Goal: Task Accomplishment & Management: Complete application form

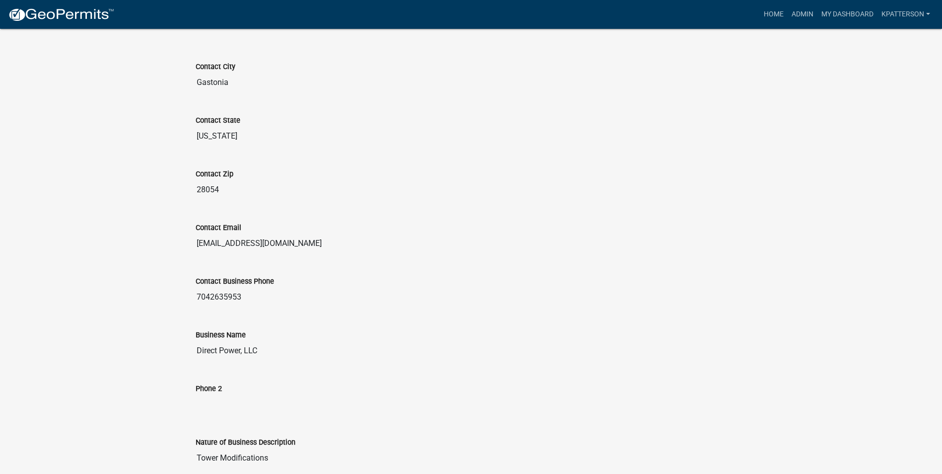
scroll to position [606, 0]
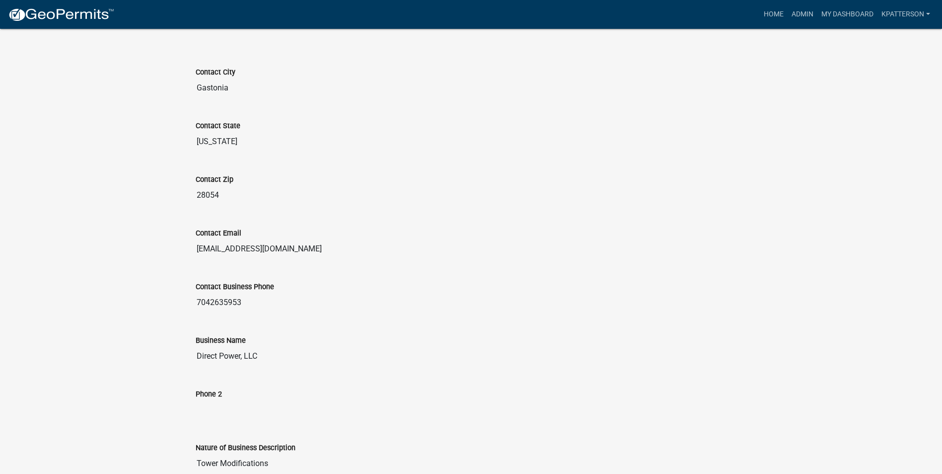
drag, startPoint x: 246, startPoint y: 304, endPoint x: 185, endPoint y: 305, distance: 61.6
click at [185, 305] on div "Business License & Occupational Tax Certificate 2025-11289 Amount Paid $102.50 …" at bounding box center [471, 365] width 942 height 1884
drag, startPoint x: 185, startPoint y: 305, endPoint x: 228, endPoint y: 301, distance: 43.9
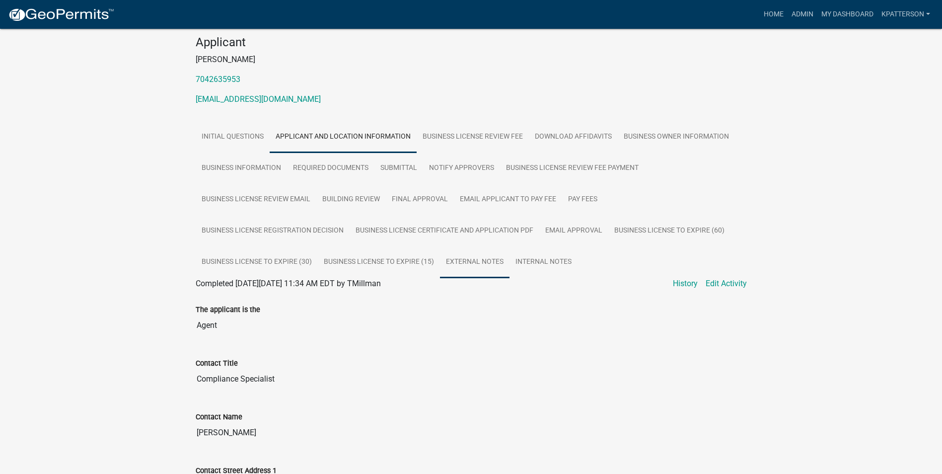
scroll to position [99, 0]
click at [668, 139] on link "Business Owner Information" at bounding box center [676, 138] width 117 height 32
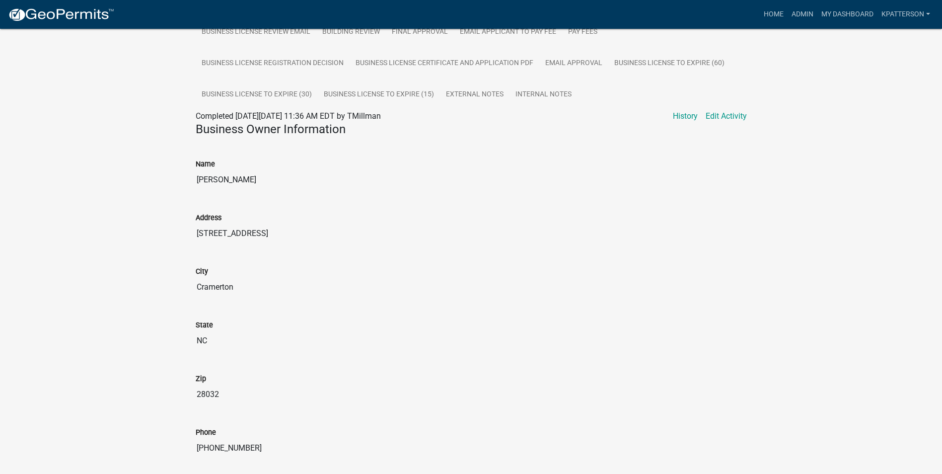
scroll to position [107, 0]
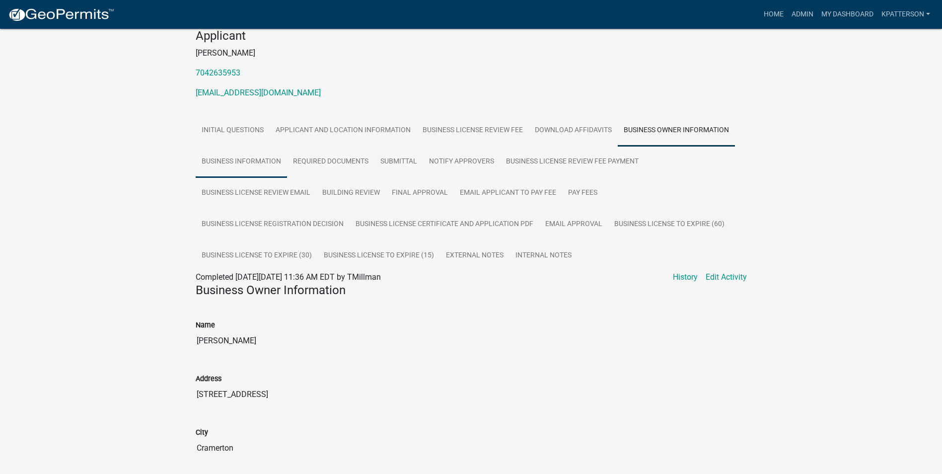
click at [269, 162] on link "Business Information" at bounding box center [241, 162] width 91 height 32
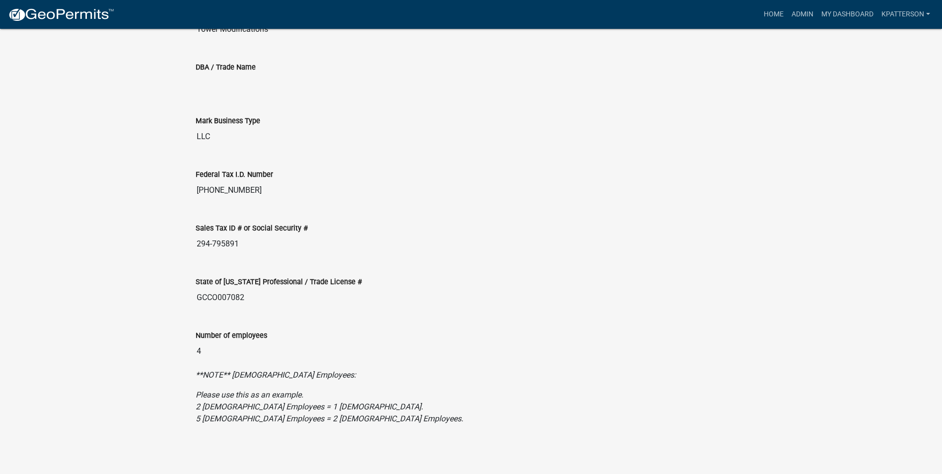
scroll to position [451, 0]
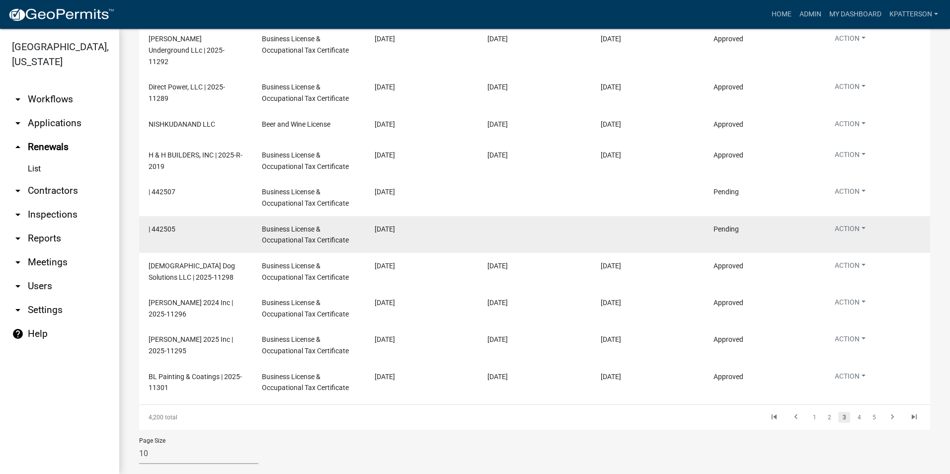
scroll to position [167, 0]
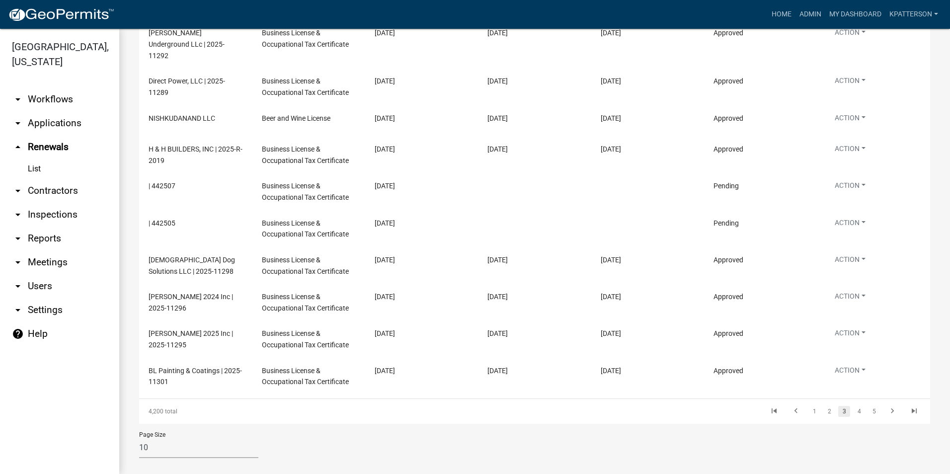
click at [70, 111] on link "arrow_drop_down Applications" at bounding box center [59, 123] width 119 height 24
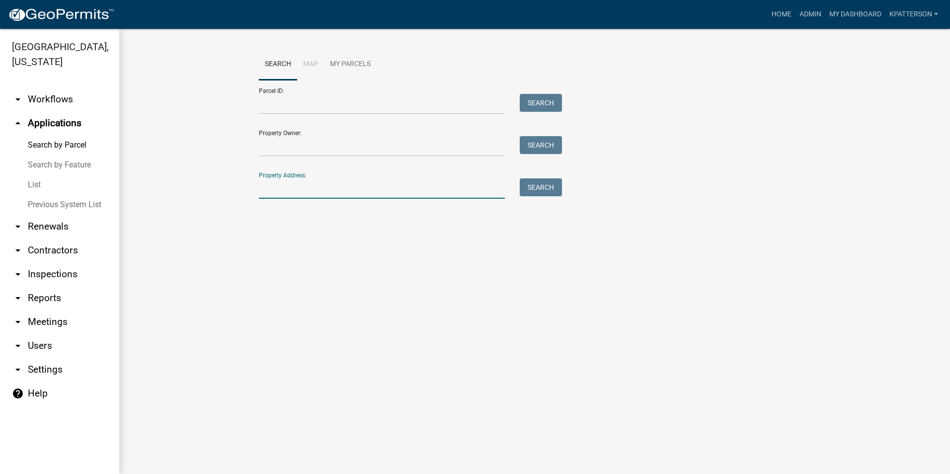
click at [273, 188] on input "Property Address:" at bounding box center [382, 188] width 246 height 20
type input "[STREET_ADDRESS]"
click at [550, 178] on button "Search" at bounding box center [541, 187] width 42 height 18
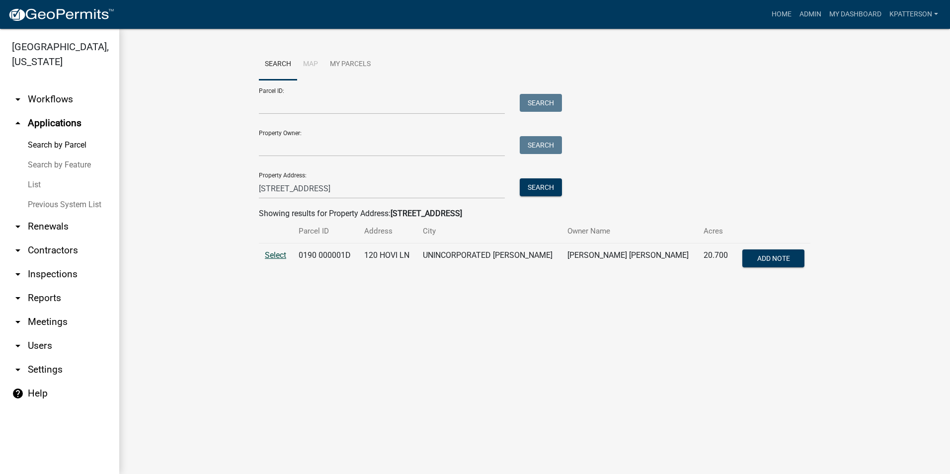
click at [279, 255] on span "Select" at bounding box center [275, 254] width 21 height 9
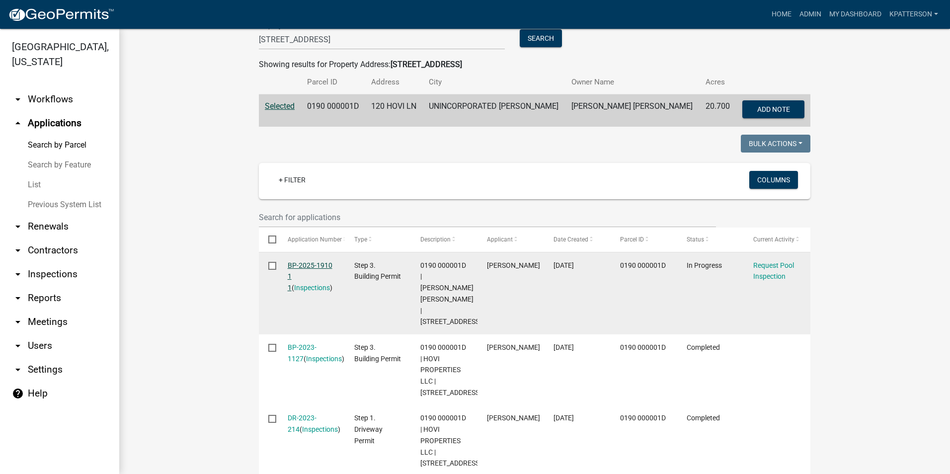
scroll to position [199, 0]
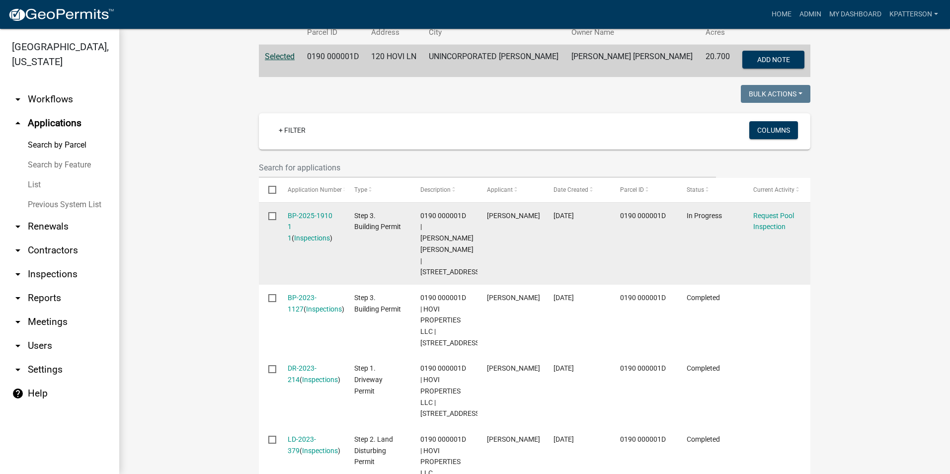
click at [297, 210] on div "BP-2025-1910 1 1 ( Inspections )" at bounding box center [312, 227] width 48 height 34
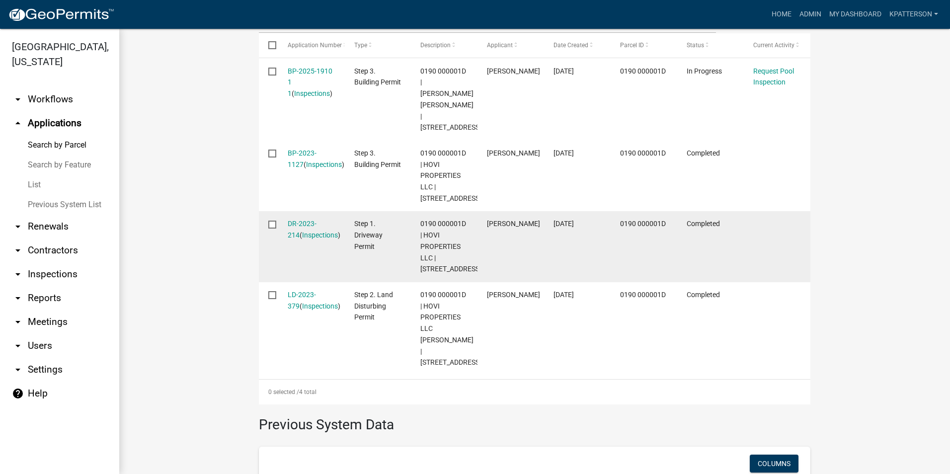
scroll to position [342, 0]
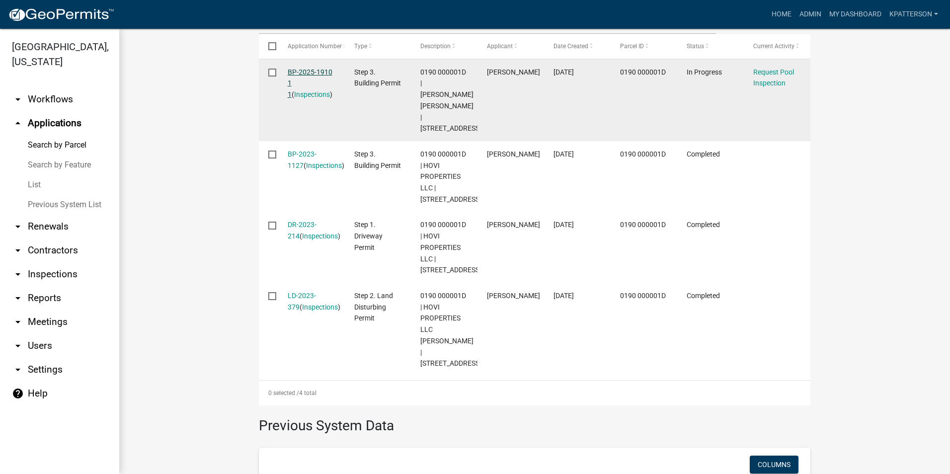
click at [306, 71] on link "BP-2025-1910 1 1" at bounding box center [310, 83] width 45 height 31
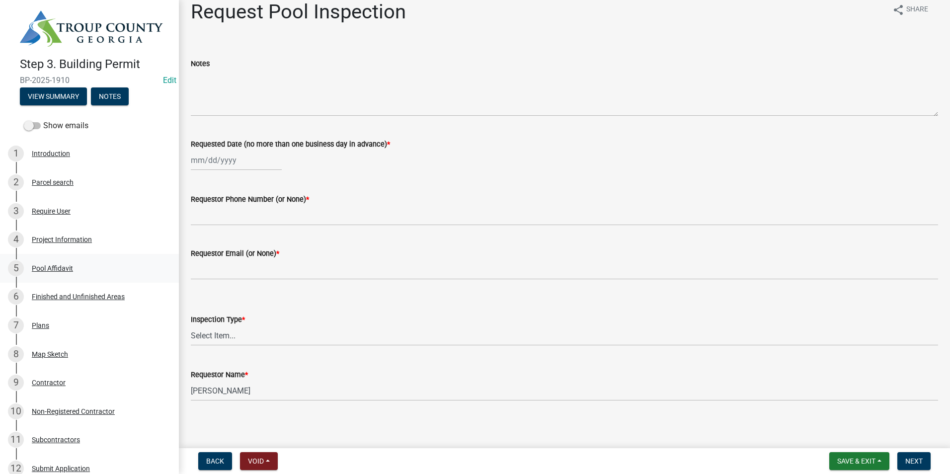
scroll to position [15, 0]
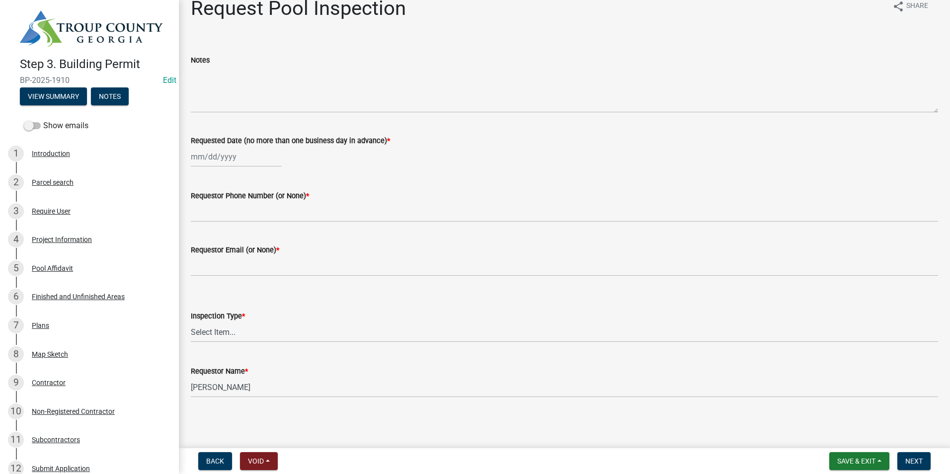
select select "8"
select select "2025"
click at [233, 159] on div "[PERSON_NAME] Feb Mar Apr [PERSON_NAME][DATE] Oct Nov [DATE] 1526 1527 1528 152…" at bounding box center [236, 157] width 91 height 20
click at [247, 253] on div "21" at bounding box center [248, 257] width 16 height 16
type input "[DATE]"
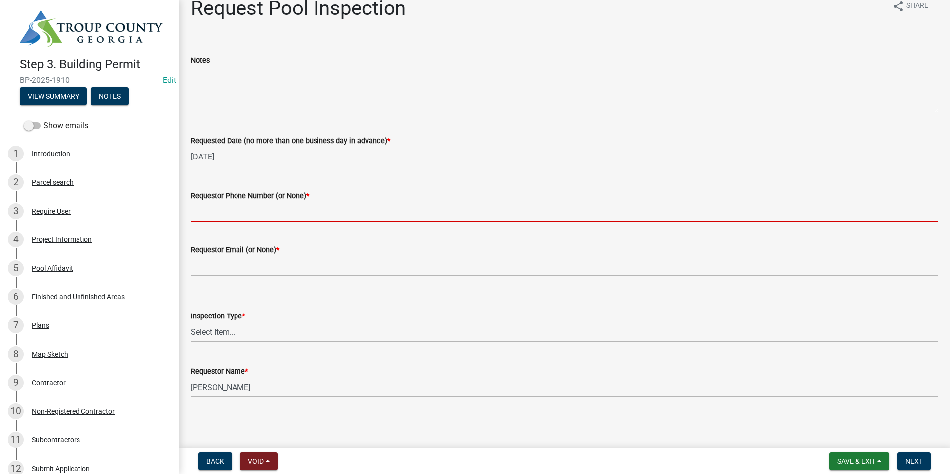
click at [243, 213] on input "Requestor Phone Number (or None) *" at bounding box center [564, 212] width 747 height 20
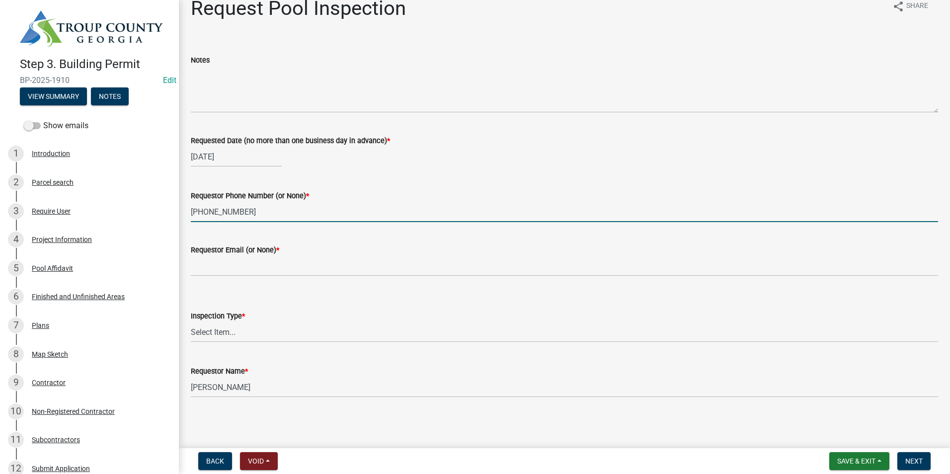
type input "[PHONE_NUMBER]"
click at [198, 278] on wm-data-entity-input "Requestor Email (or None) *" at bounding box center [564, 257] width 747 height 54
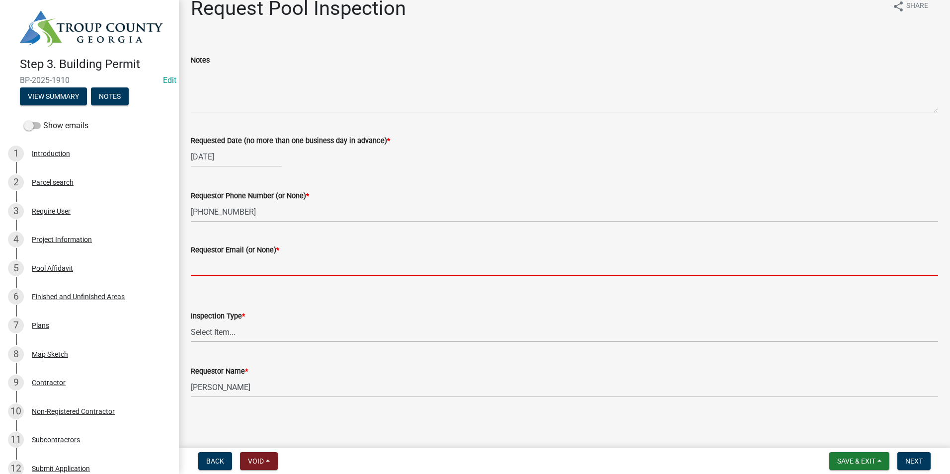
click at [207, 270] on input "Requestor Email (or None) *" at bounding box center [564, 266] width 747 height 20
type input "none"
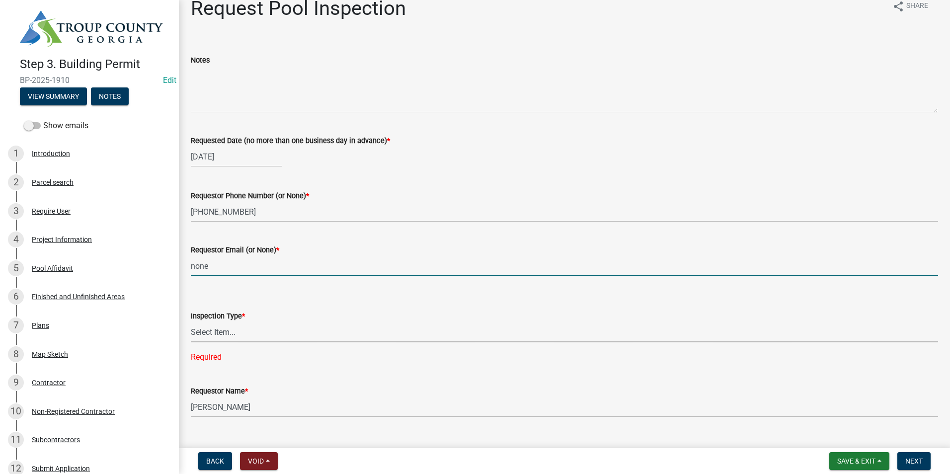
click at [224, 334] on select "Select Item... Swimming Pool" at bounding box center [564, 332] width 747 height 20
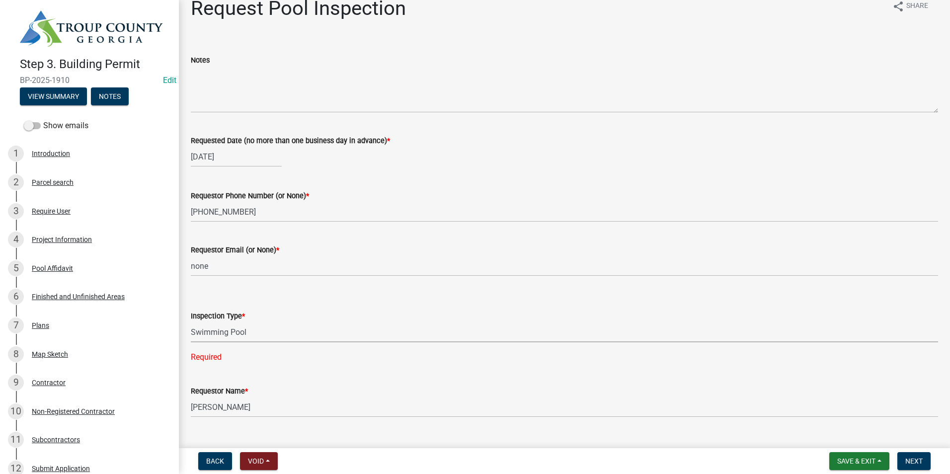
click at [191, 322] on select "Select Item... Swimming Pool" at bounding box center [564, 332] width 747 height 20
select select "ef4d9e71-aee7-4a63-874d-3042849ee564"
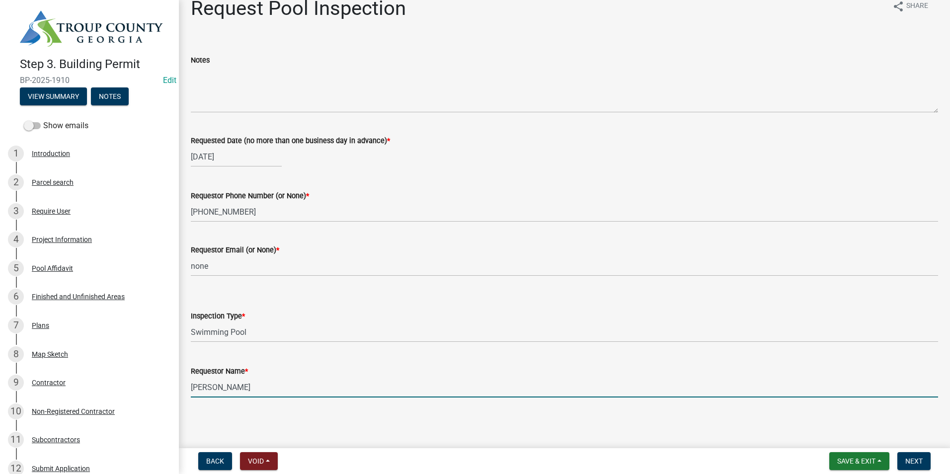
click at [278, 379] on input "[PERSON_NAME]" at bounding box center [564, 387] width 747 height 20
drag, startPoint x: 278, startPoint y: 386, endPoint x: 100, endPoint y: 394, distance: 177.5
click at [106, 405] on div "Step 3. Building Permit BP-2025-1910 Edit View Summary Notes Show emails 1 Intr…" at bounding box center [475, 237] width 950 height 474
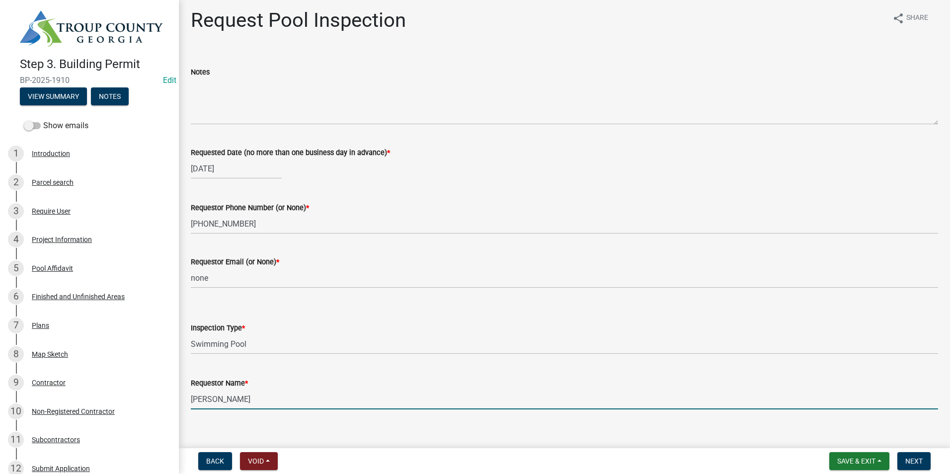
scroll to position [0, 0]
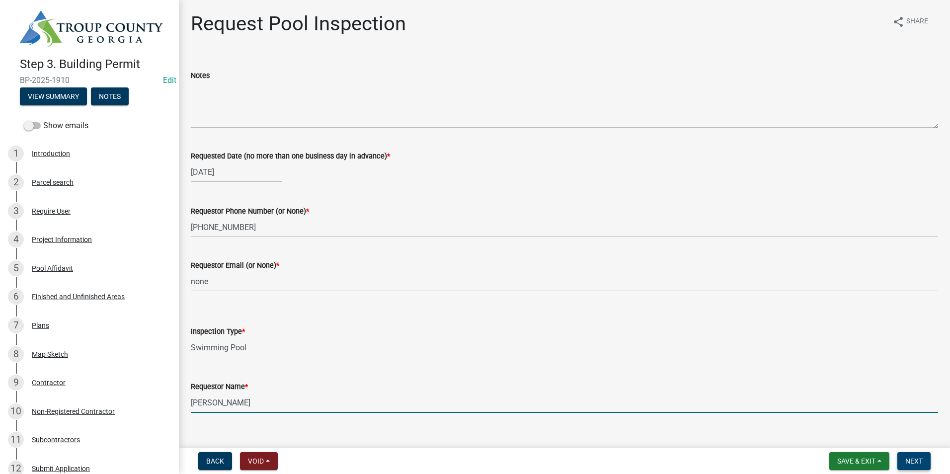
type input "[PERSON_NAME]"
click at [921, 461] on span "Next" at bounding box center [913, 461] width 17 height 8
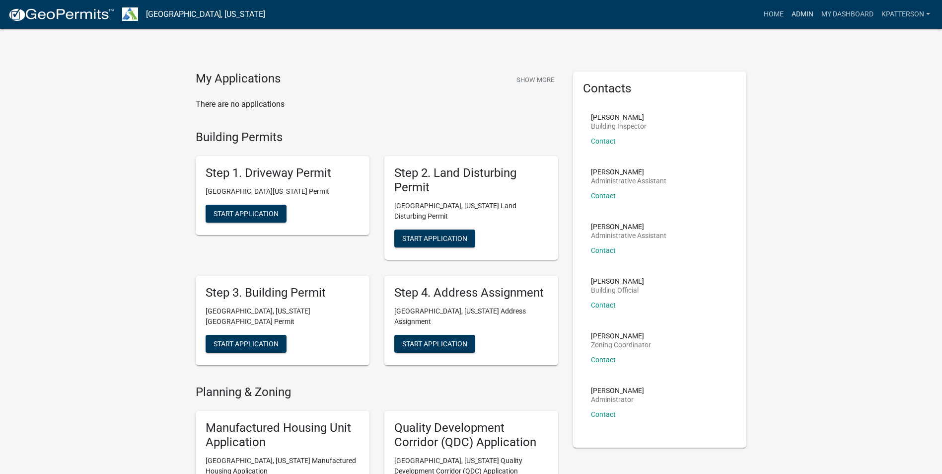
click at [803, 17] on link "Admin" at bounding box center [803, 14] width 30 height 19
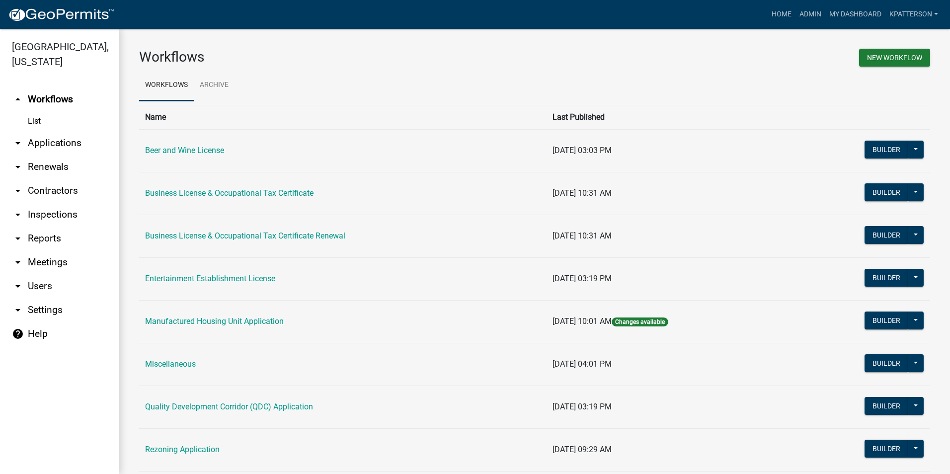
click at [48, 131] on link "arrow_drop_down Applications" at bounding box center [59, 143] width 119 height 24
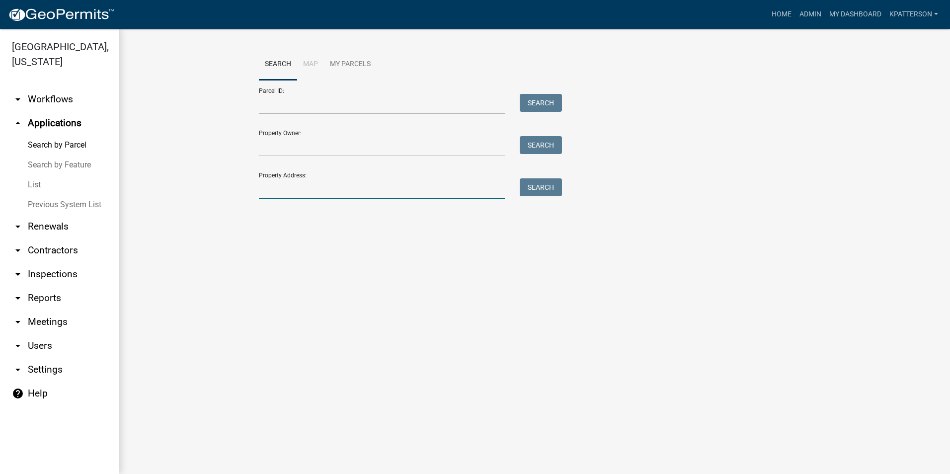
click at [270, 193] on input "Property Address:" at bounding box center [382, 188] width 246 height 20
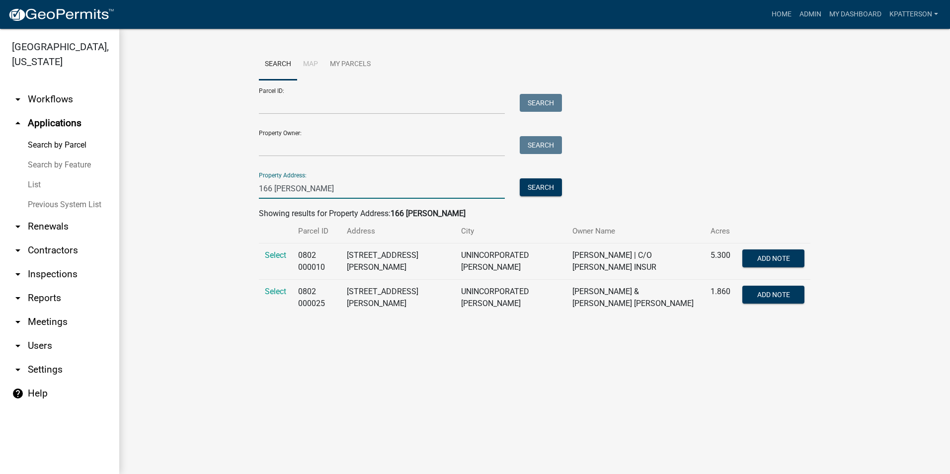
type input "166 newton"
drag, startPoint x: 744, startPoint y: 138, endPoint x: 735, endPoint y: 148, distance: 13.4
click at [744, 138] on div "Parcel ID: Search Property Owner: Search Property Address: 166 newton Search" at bounding box center [534, 139] width 551 height 119
click at [276, 291] on span "Select" at bounding box center [275, 291] width 21 height 9
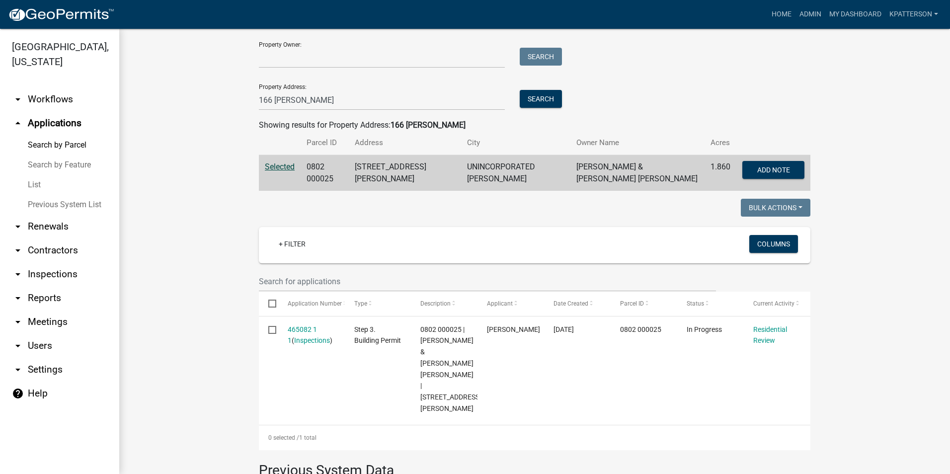
scroll to position [99, 0]
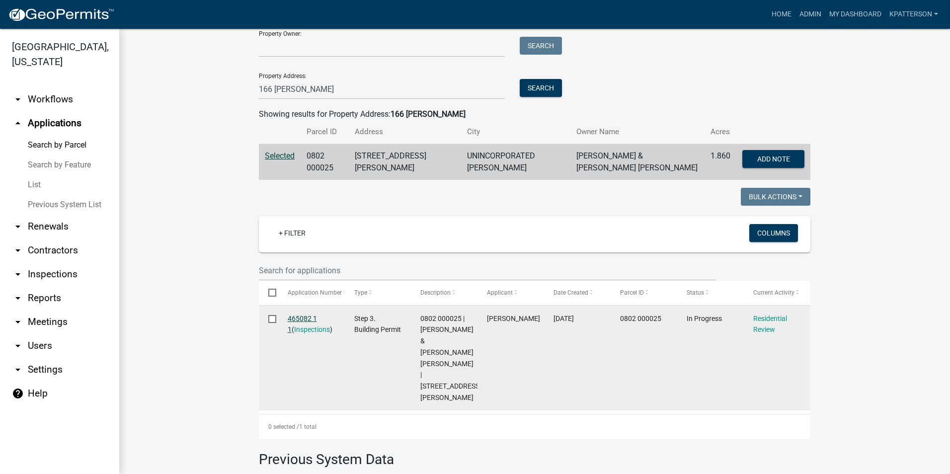
click at [310, 314] on link "465082 1 1" at bounding box center [302, 323] width 29 height 19
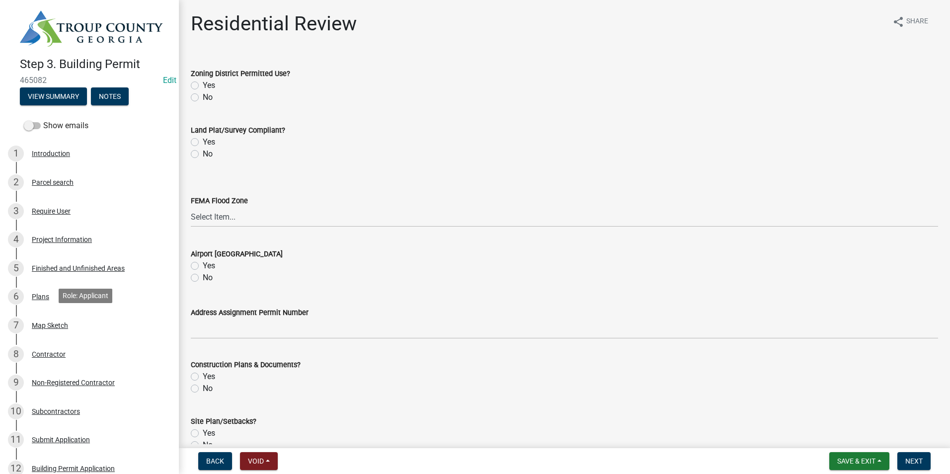
click at [84, 325] on div "7 Map Sketch" at bounding box center [85, 325] width 155 height 16
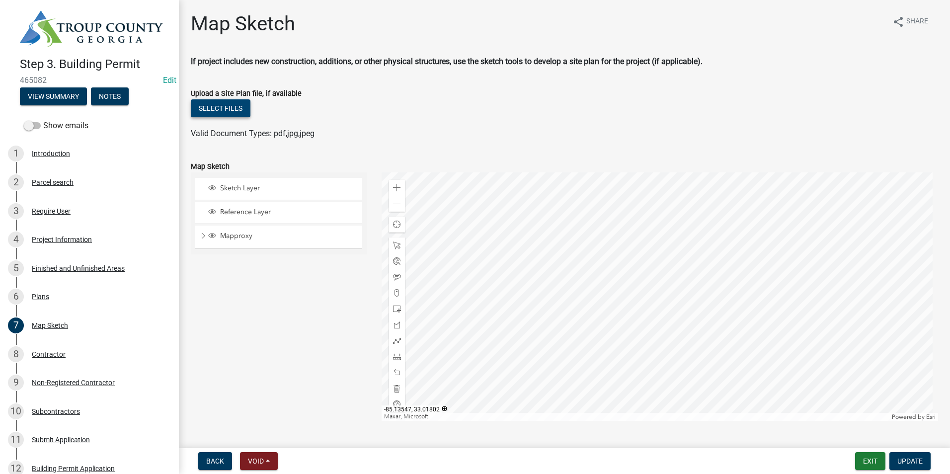
click at [207, 105] on button "Select files" at bounding box center [221, 108] width 60 height 18
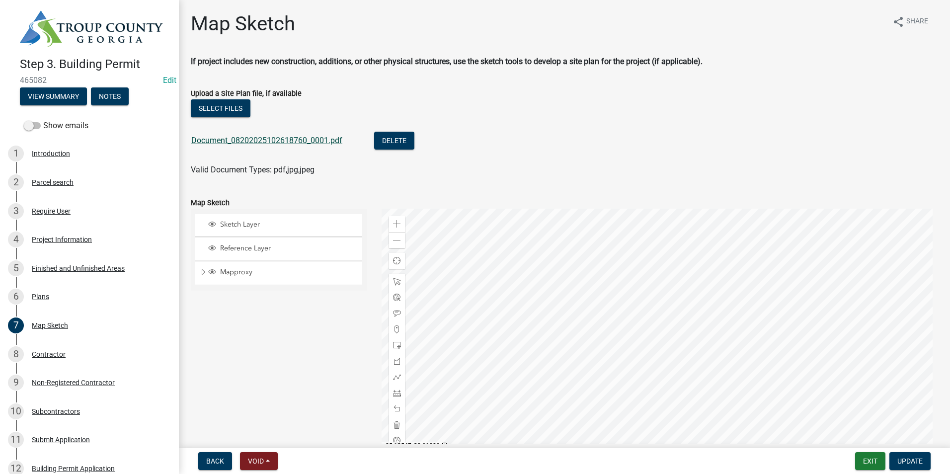
click at [252, 138] on link "Document_08202025102618760_0001.pdf" at bounding box center [266, 140] width 151 height 9
click at [224, 102] on button "Select files" at bounding box center [221, 108] width 60 height 18
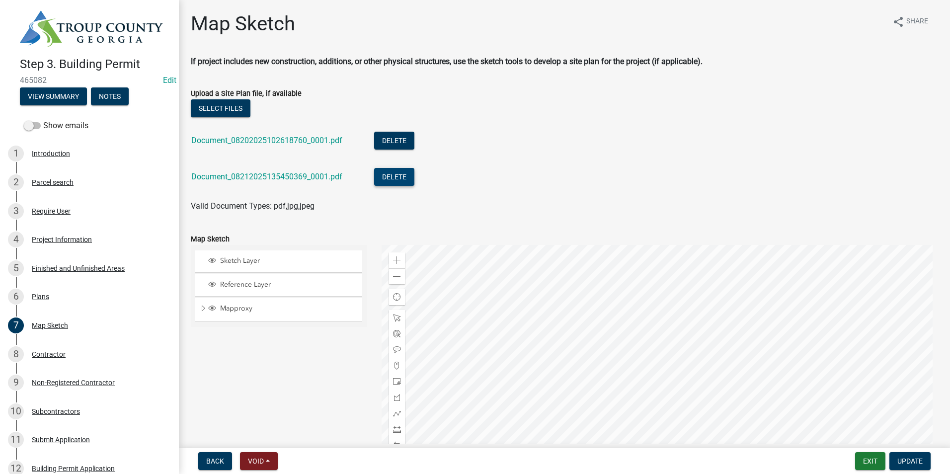
click at [383, 183] on button "Delete" at bounding box center [394, 177] width 40 height 18
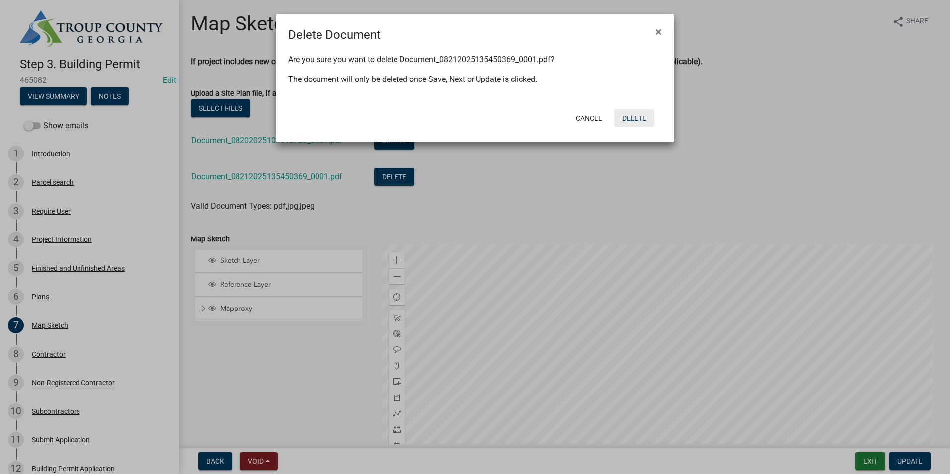
click at [638, 119] on button "Delete" at bounding box center [634, 118] width 40 height 18
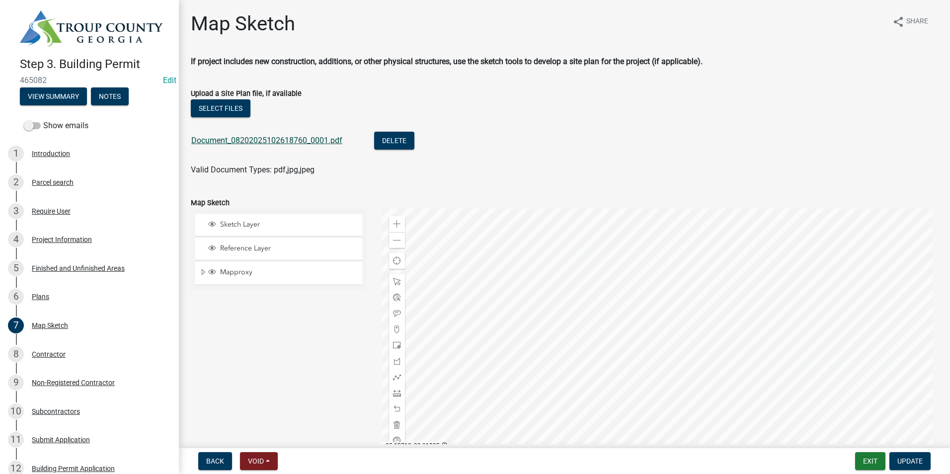
click at [306, 141] on link "Document_08202025102618760_0001.pdf" at bounding box center [266, 140] width 151 height 9
click at [390, 141] on button "Delete" at bounding box center [394, 141] width 40 height 18
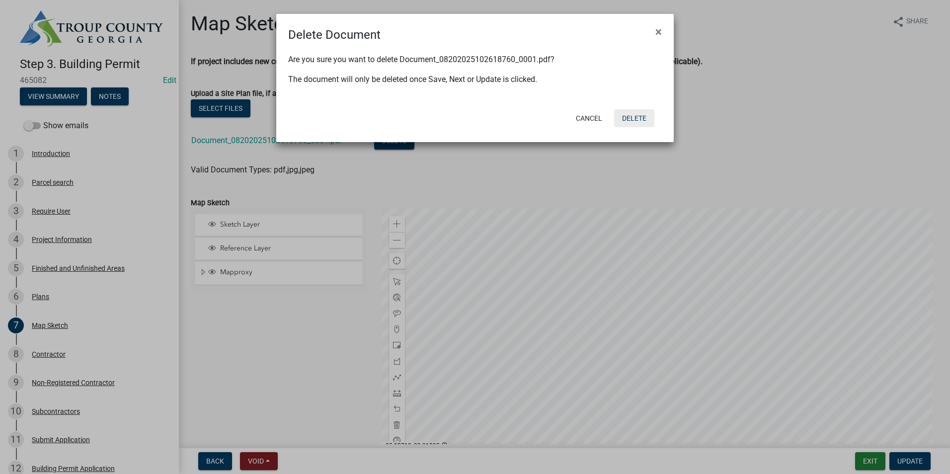
click at [636, 116] on button "Delete" at bounding box center [634, 118] width 40 height 18
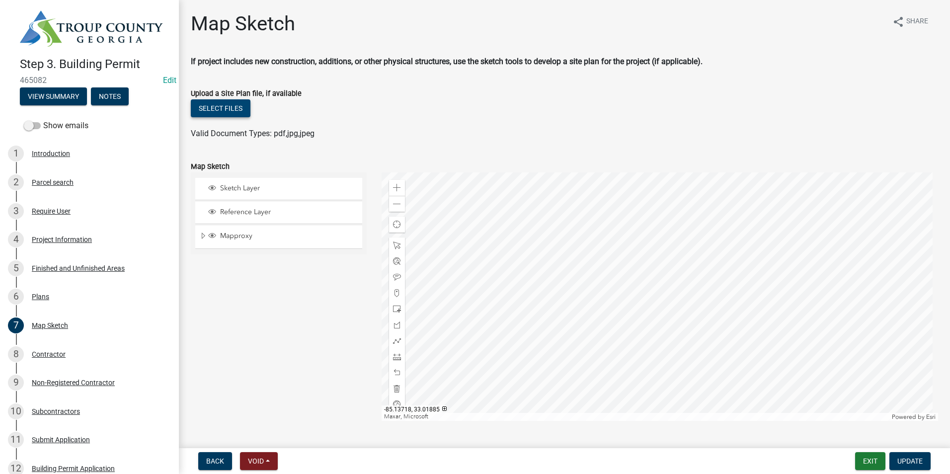
click at [227, 109] on button "Select files" at bounding box center [221, 108] width 60 height 18
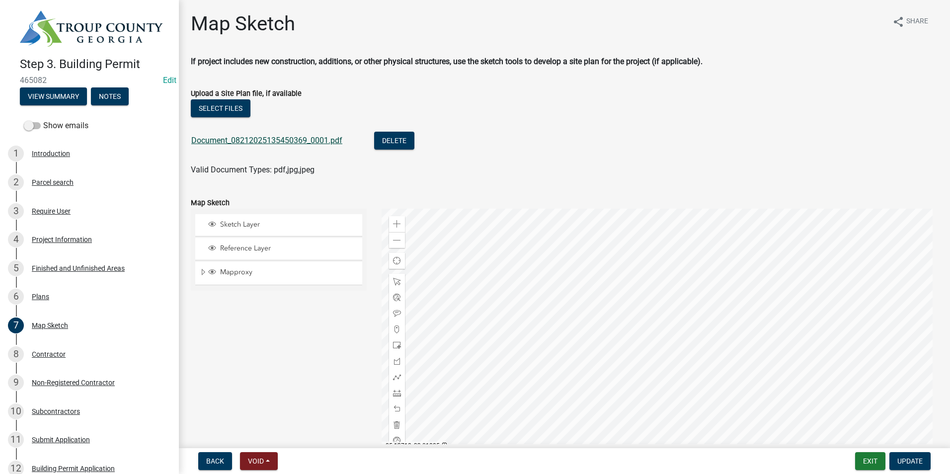
click at [238, 138] on link "Document_08212025135450369_0001.pdf" at bounding box center [266, 140] width 151 height 9
click at [391, 135] on button "Delete" at bounding box center [394, 141] width 40 height 18
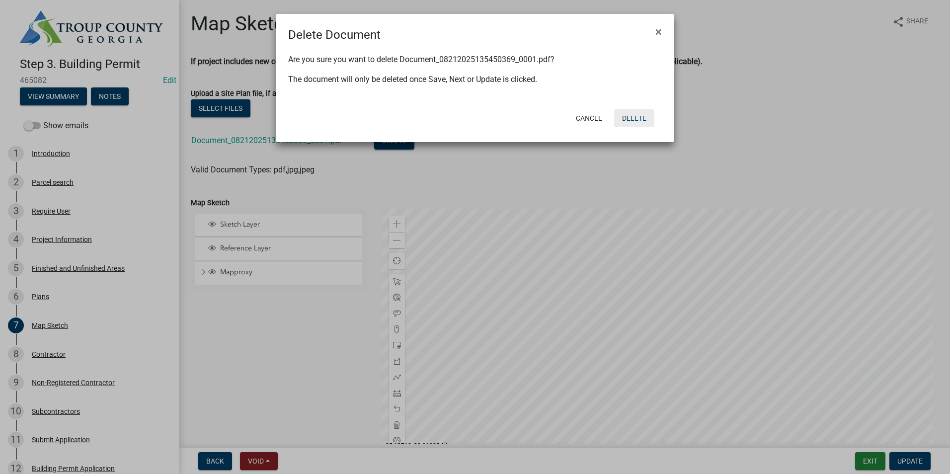
click at [625, 117] on button "Delete" at bounding box center [634, 118] width 40 height 18
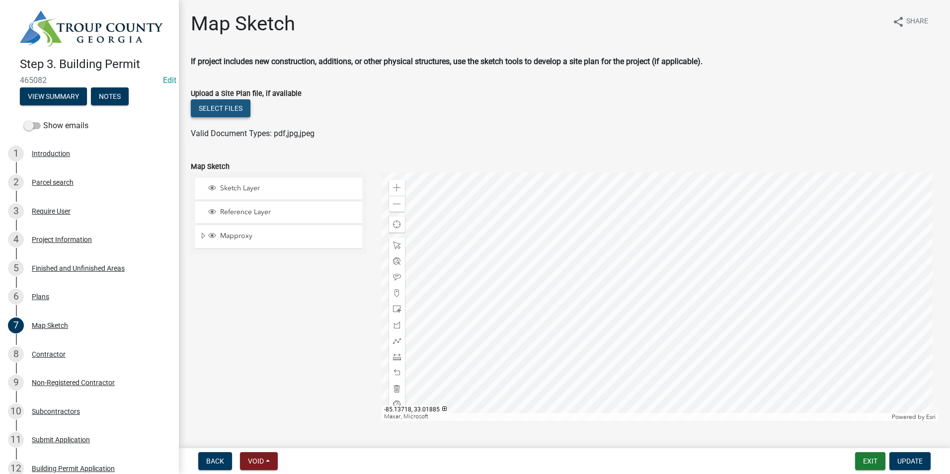
click at [208, 104] on button "Select files" at bounding box center [221, 108] width 60 height 18
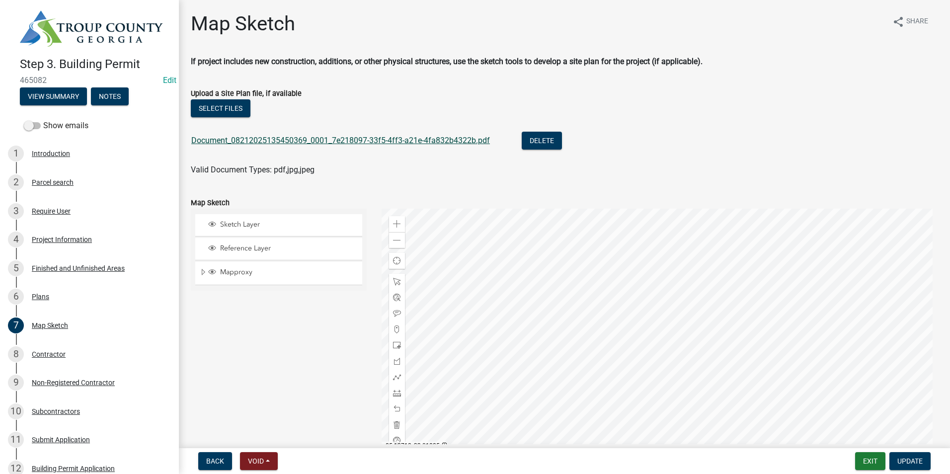
click at [238, 142] on link "Document_08212025135450369_0001_7e218097-33f5-4ff3-a21e-4fa832b4322b.pdf" at bounding box center [340, 140] width 299 height 9
drag, startPoint x: 906, startPoint y: 458, endPoint x: 899, endPoint y: 444, distance: 15.3
click at [905, 457] on span "Update" at bounding box center [909, 461] width 25 height 8
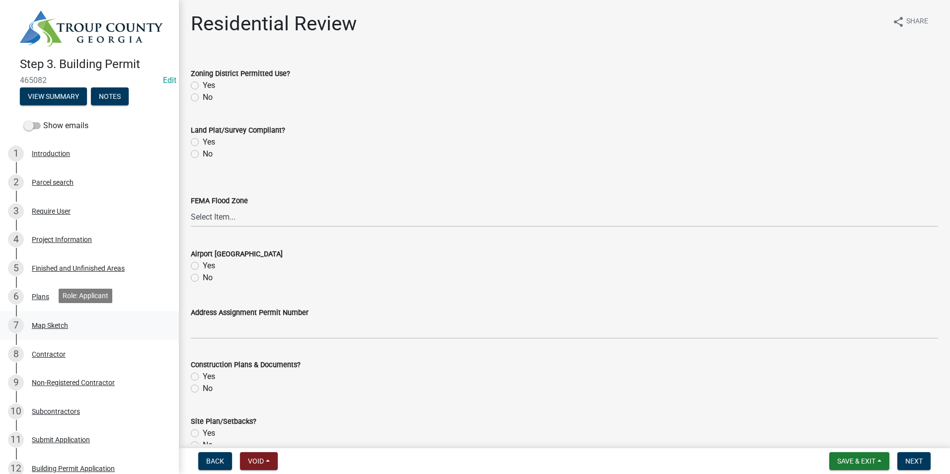
click at [59, 322] on div "Map Sketch" at bounding box center [50, 325] width 36 height 7
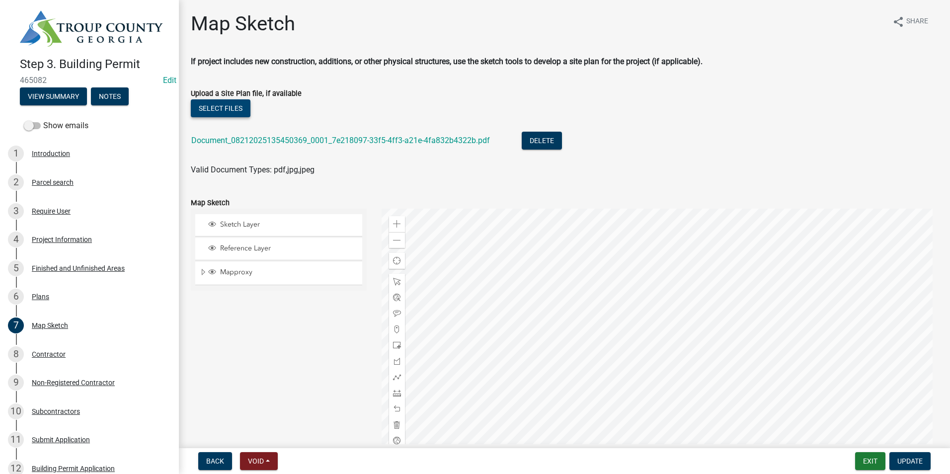
click at [244, 108] on button "Select files" at bounding box center [221, 108] width 60 height 18
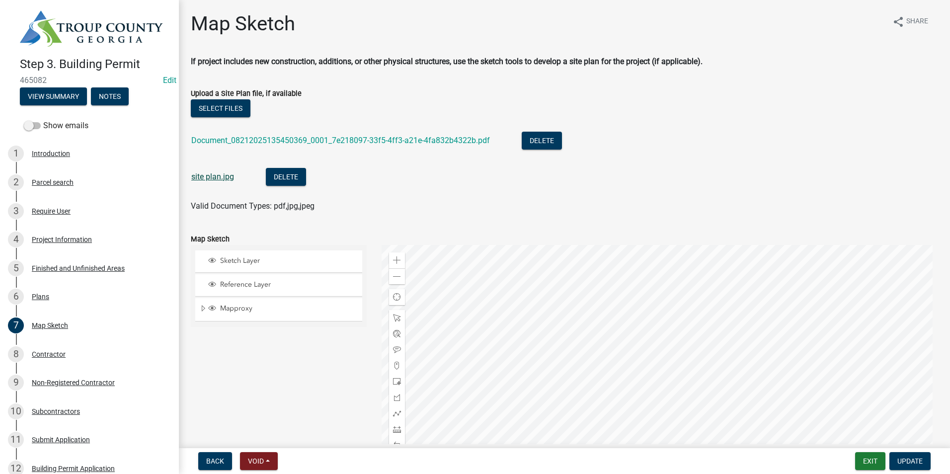
click at [213, 176] on link "site plan.jpg" at bounding box center [212, 176] width 43 height 9
click at [538, 138] on button "Delete" at bounding box center [542, 141] width 40 height 18
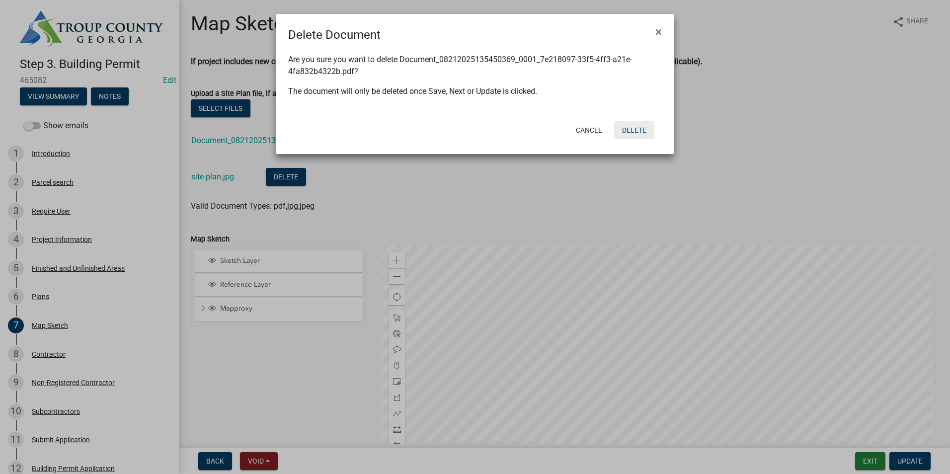
click at [634, 129] on button "Delete" at bounding box center [634, 130] width 40 height 18
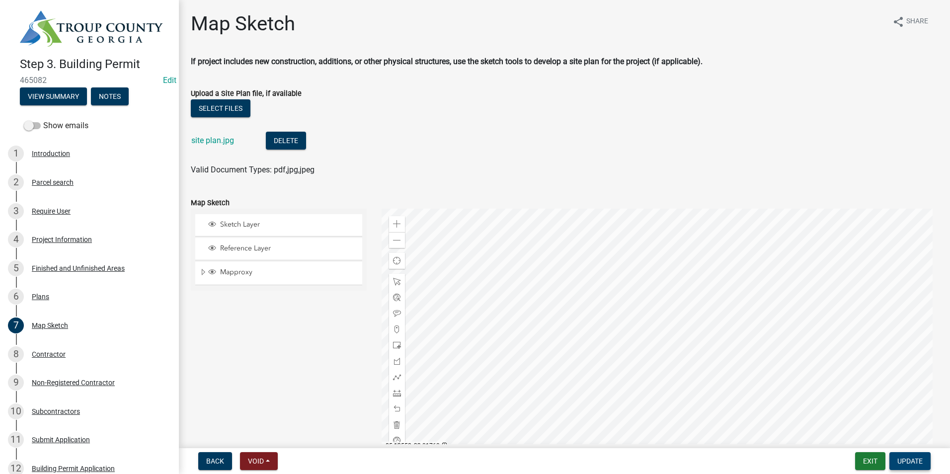
click at [919, 459] on span "Update" at bounding box center [909, 461] width 25 height 8
